Goal: Task Accomplishment & Management: Use online tool/utility

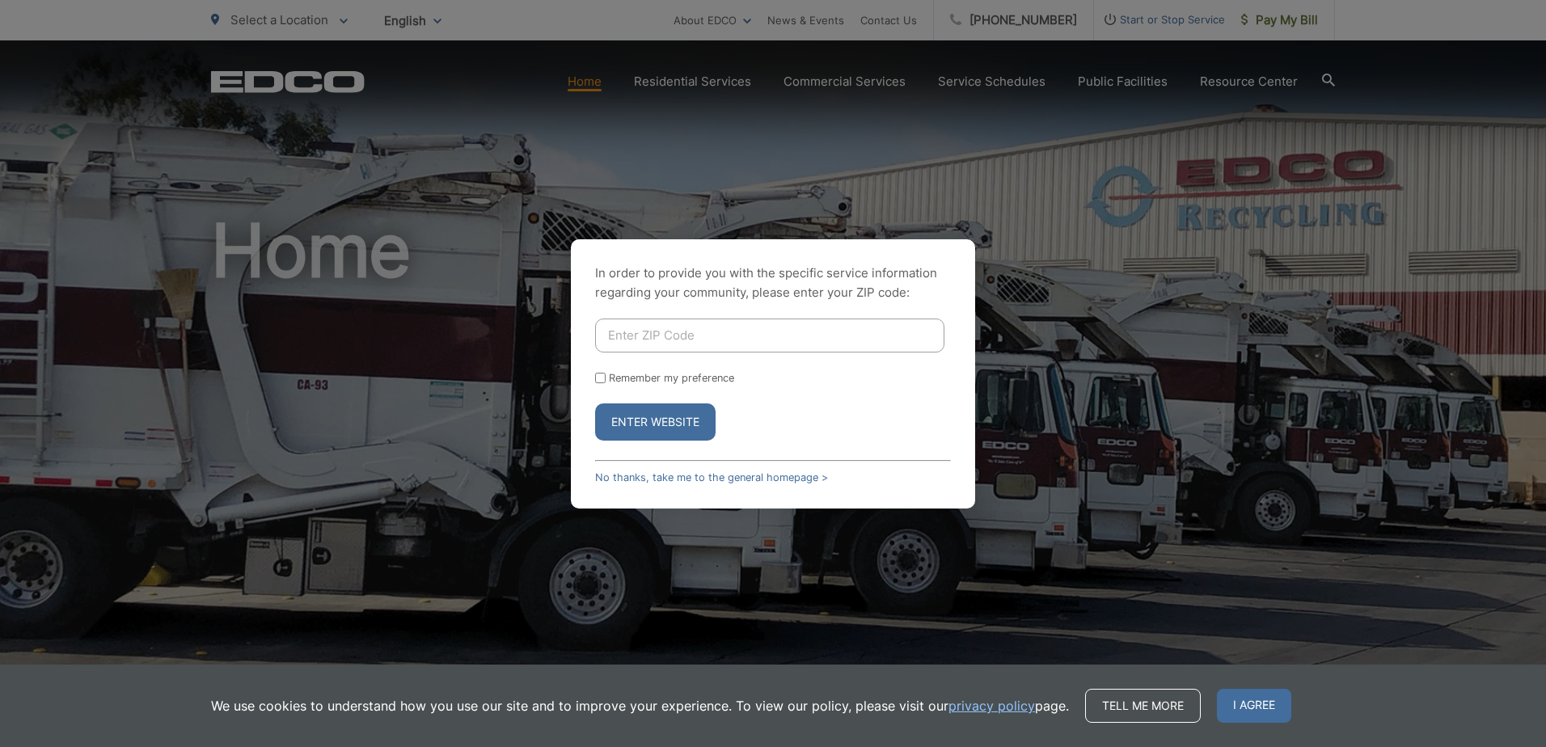
click at [815, 333] on input "Enter ZIP Code" at bounding box center [769, 335] width 349 height 34
type input "91945"
click at [595, 403] on button "Enter Website" at bounding box center [655, 421] width 120 height 37
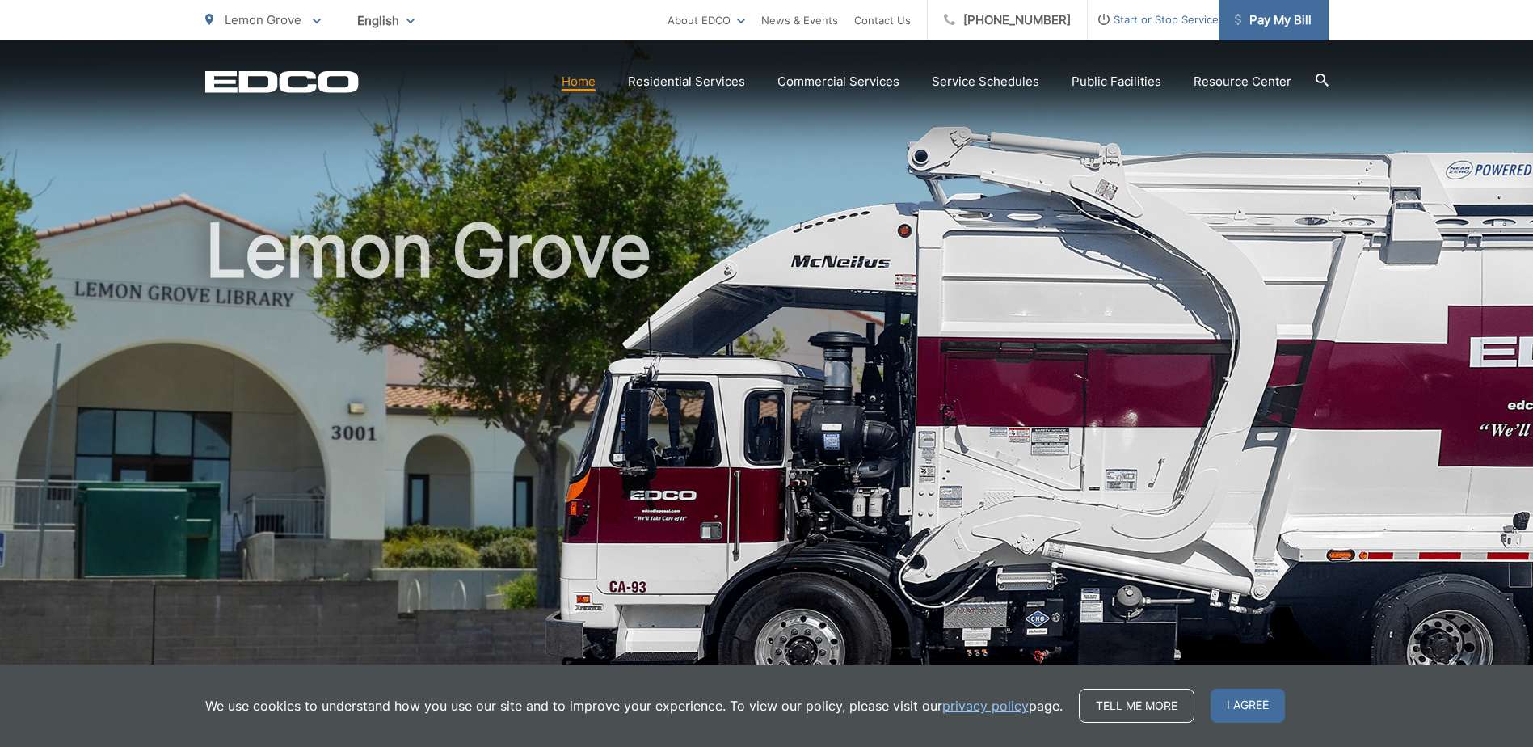
click at [1268, 15] on span "Pay My Bill" at bounding box center [1273, 20] width 77 height 19
